Goal: Task Accomplishment & Management: Use online tool/utility

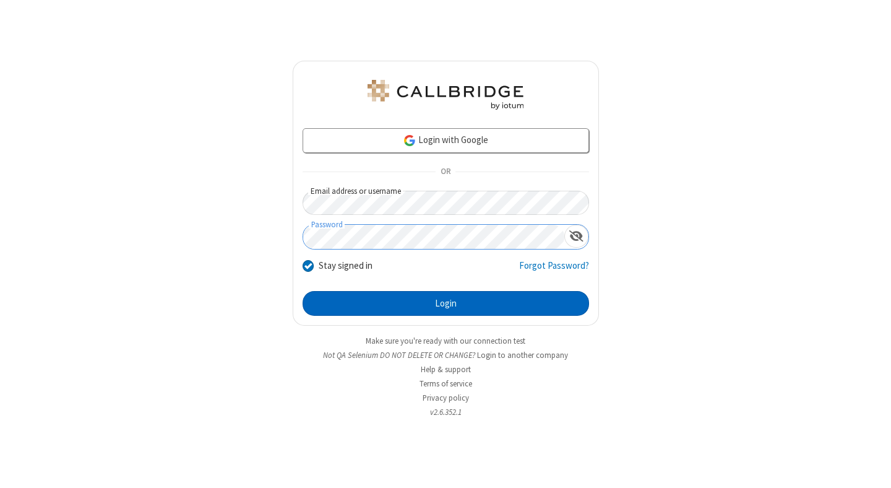
click at [446, 303] on button "Login" at bounding box center [446, 303] width 287 height 25
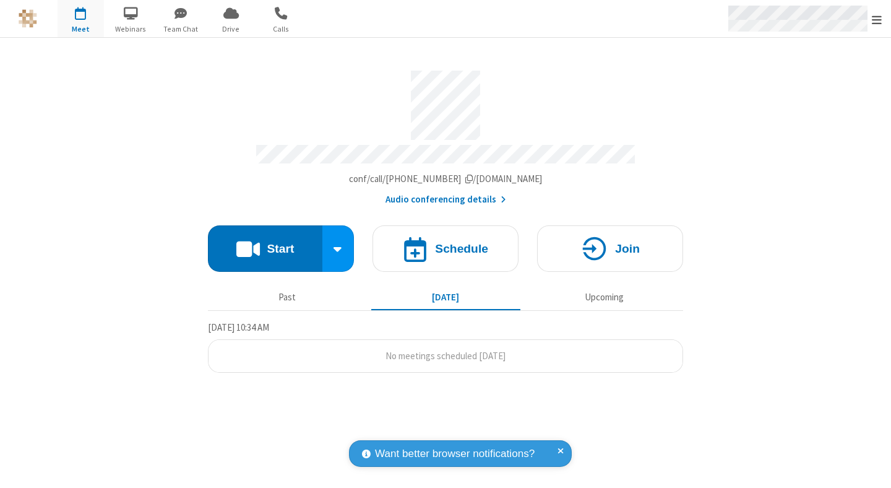
click at [877, 19] on span "Open menu" at bounding box center [877, 20] width 10 height 12
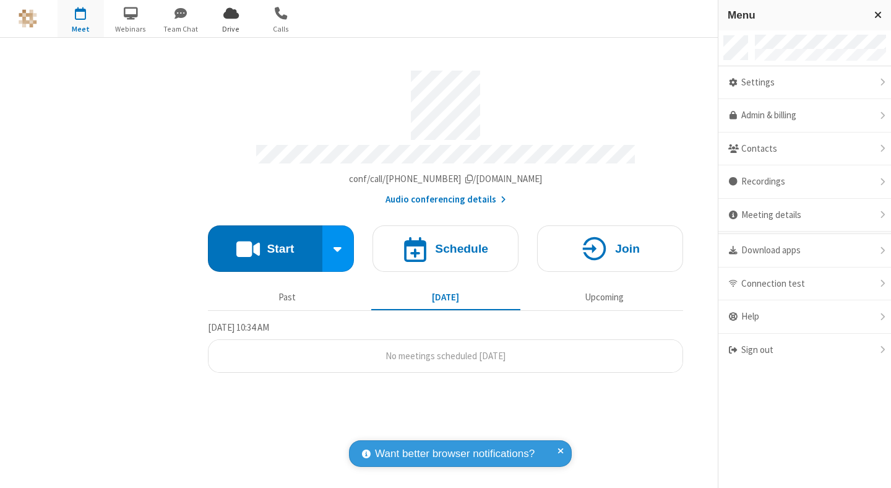
click at [231, 28] on span "Drive" at bounding box center [231, 29] width 46 height 11
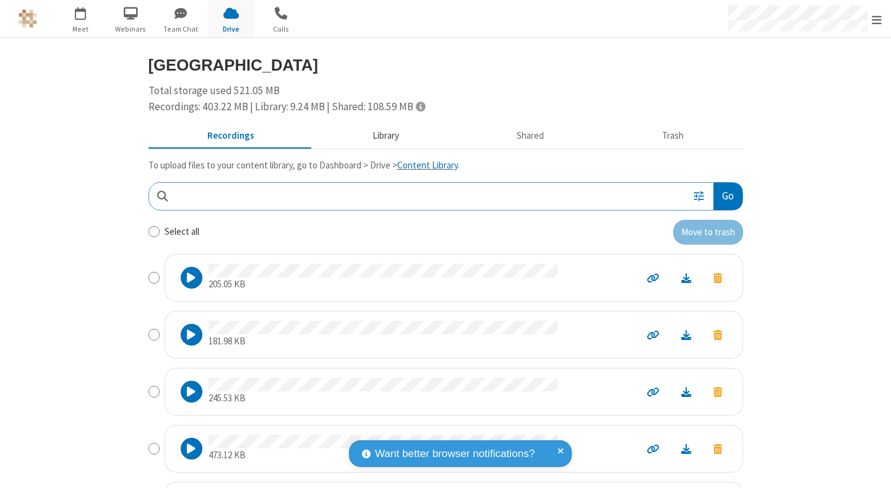
click at [379, 136] on button "Library" at bounding box center [385, 136] width 145 height 24
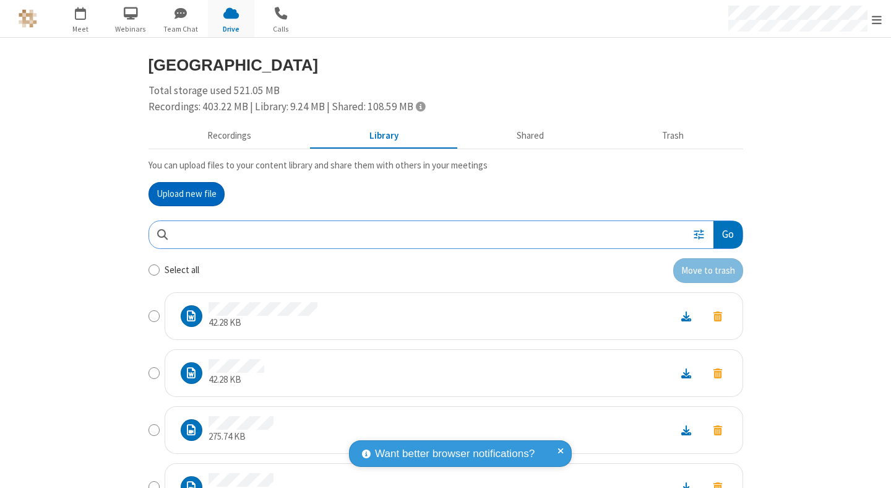
click at [181, 194] on button "Upload new file" at bounding box center [187, 194] width 76 height 25
